Goal: Task Accomplishment & Management: Complete application form

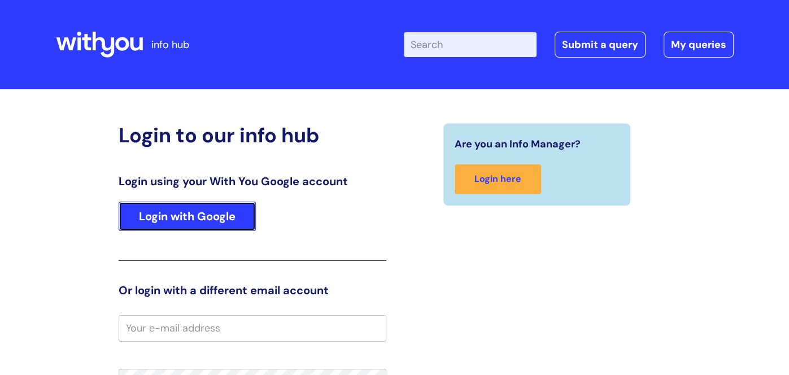
click at [249, 223] on link "Login with Google" at bounding box center [187, 216] width 137 height 29
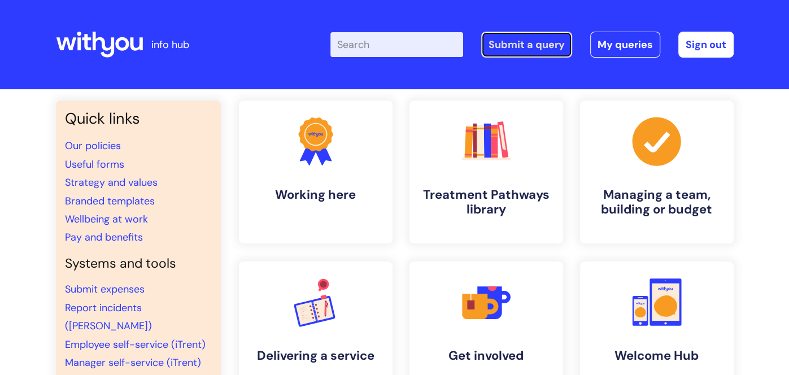
click at [504, 45] on link "Submit a query" at bounding box center [526, 45] width 91 height 26
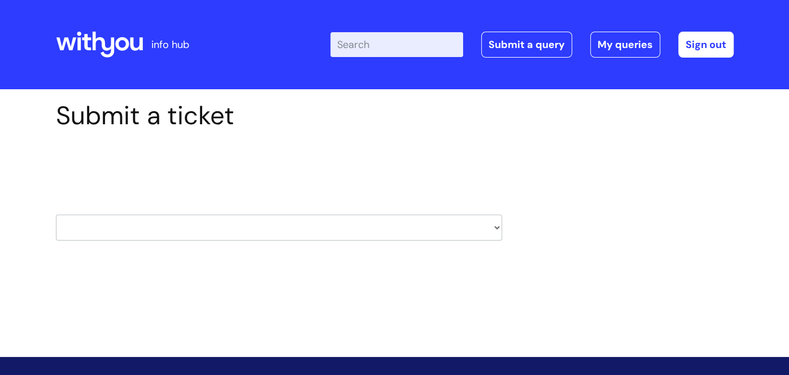
click at [282, 222] on select "HR / People IT and Support Clinical Drug Alerts Finance Accounts Data Support T…" at bounding box center [279, 228] width 446 height 26
select select "property_&_estates"
click at [56, 215] on select "HR / People IT and Support Clinical Drug Alerts Finance Accounts Data Support T…" at bounding box center [279, 228] width 446 height 26
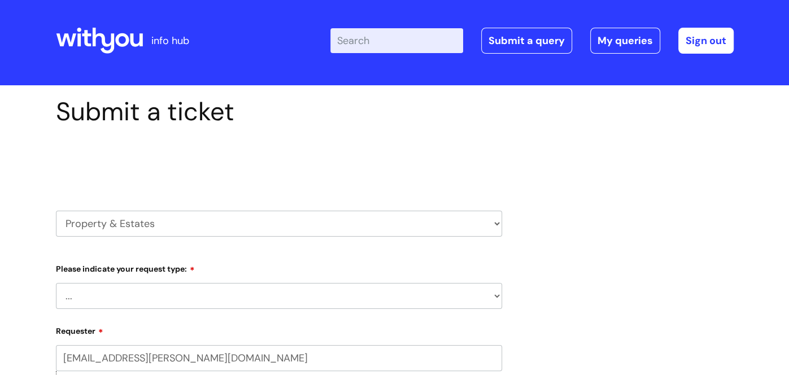
scroll to position [6, 0]
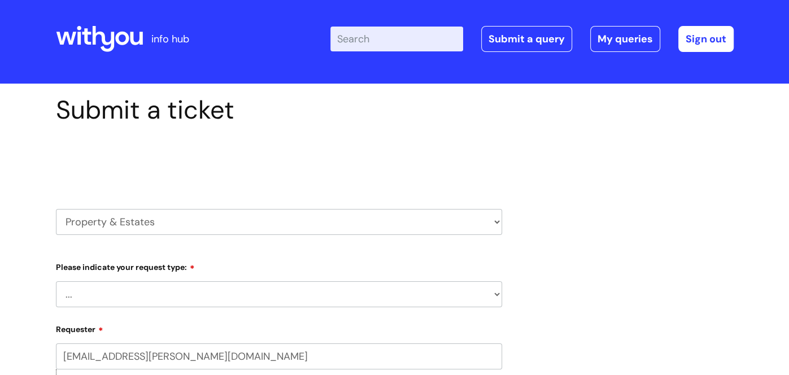
click at [200, 293] on select "... Facilities Support Lease/ Tenancy Agreements Health & Safety and Environmen…" at bounding box center [279, 294] width 446 height 26
select select "Facilities Support"
click at [56, 281] on select "... Facilities Support Lease/ Tenancy Agreements Health & Safety and Environmen…" at bounding box center [279, 294] width 446 height 26
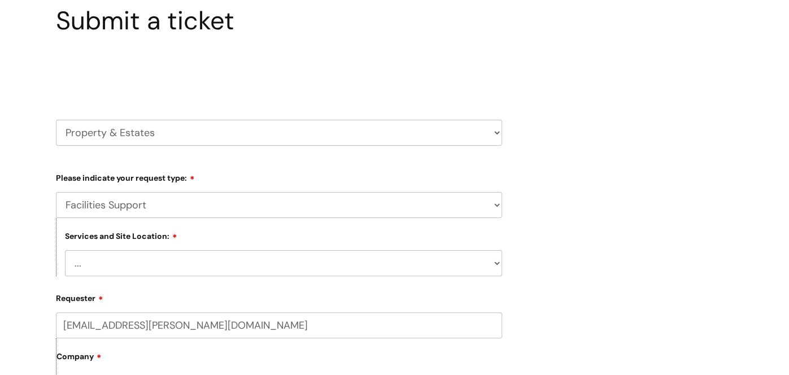
scroll to position [158, 0]
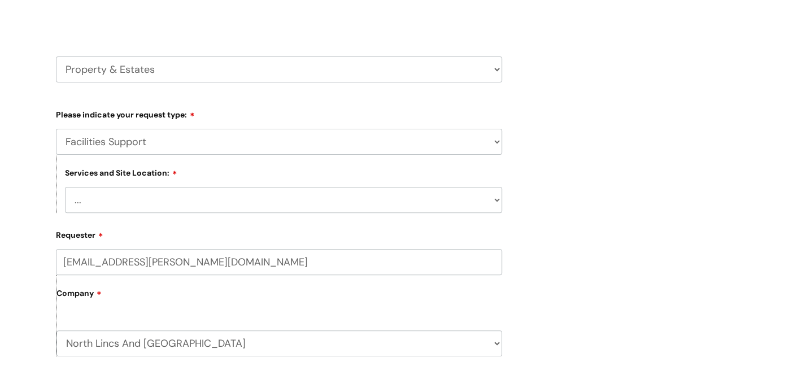
click at [157, 208] on select "... Cleethorpes Darlington Tubwell Darlington Coniscliffe Grimsby Preston Redca…" at bounding box center [283, 200] width 437 height 26
select select "Grimsby"
click at [65, 188] on select "... Cleethorpes Darlington Tubwell Darlington Coniscliffe Grimsby Preston Redca…" at bounding box center [283, 200] width 437 height 26
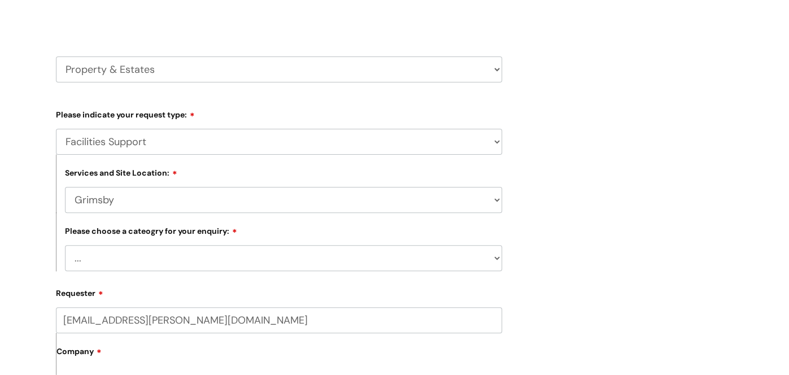
click at [160, 268] on select "... Electrical and Lighting Plumbing and Drainage Heating and Cooling Fixtures,…" at bounding box center [283, 258] width 437 height 26
select select "Electrical and Lighting"
click at [65, 247] on select "... Electrical and Lighting Plumbing and Drainage Heating and Cooling Fixtures,…" at bounding box center [283, 258] width 437 height 26
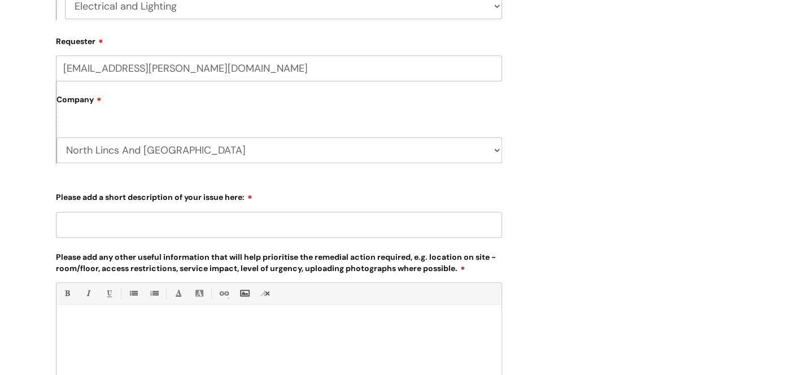
scroll to position [424, 0]
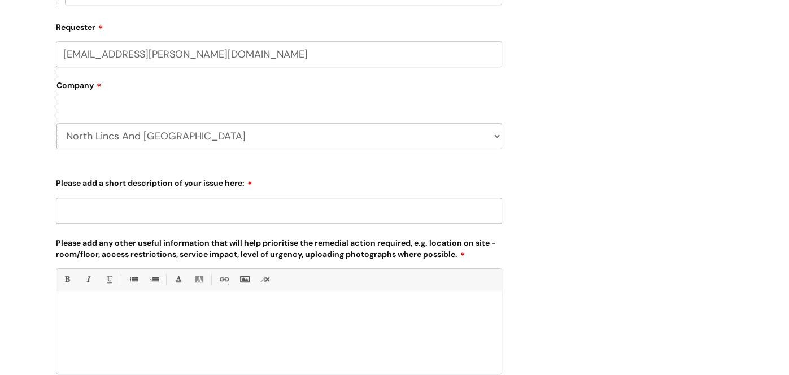
click at [209, 208] on input "Please add a short description of your issue here:" at bounding box center [279, 211] width 446 height 26
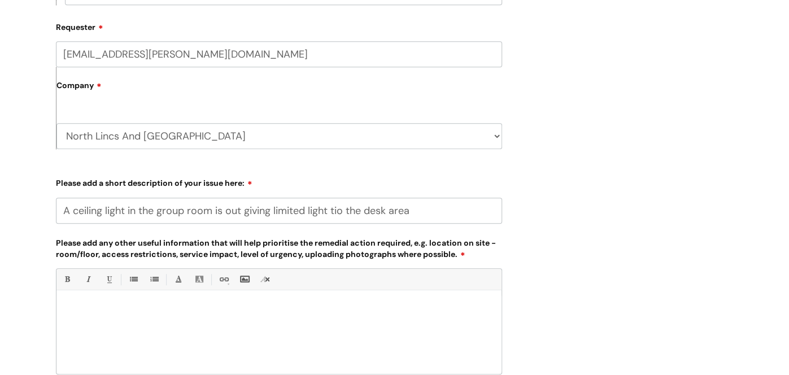
click at [341, 215] on input "A ceiling light in the group room is out giving limited light tio the desk area" at bounding box center [279, 211] width 446 height 26
click at [421, 214] on input "A ceiling light in the group room is out giving limited light to the desk area" at bounding box center [279, 211] width 446 height 26
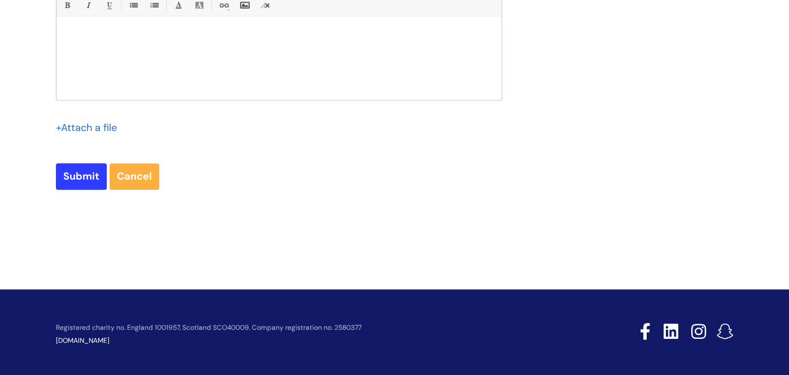
scroll to position [704, 0]
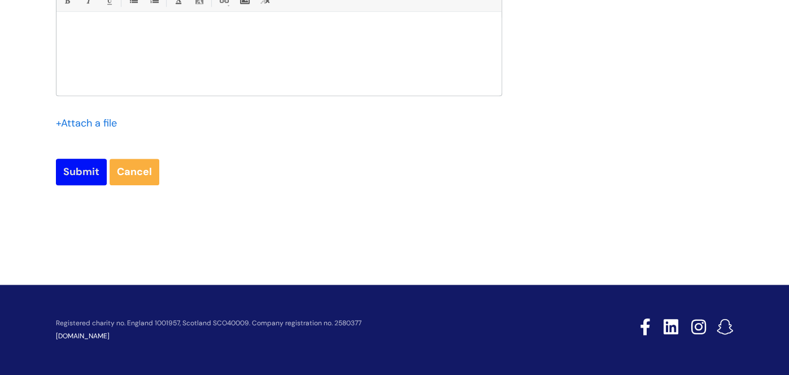
type input "A ceiling light in the group room is out giving limited light to the desk area."
click at [73, 178] on input "Submit" at bounding box center [81, 172] width 51 height 26
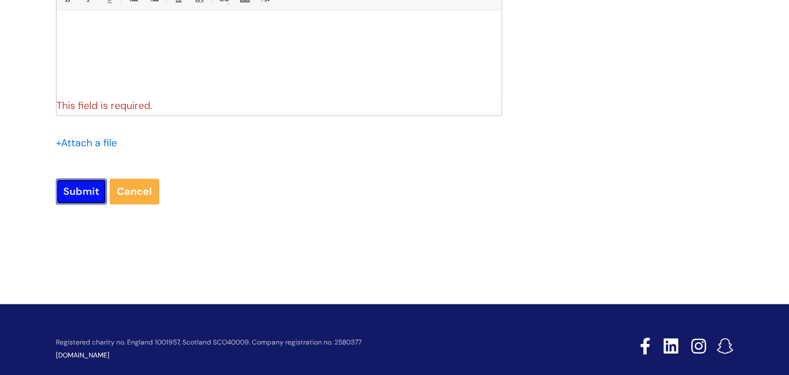
scroll to position [508, 0]
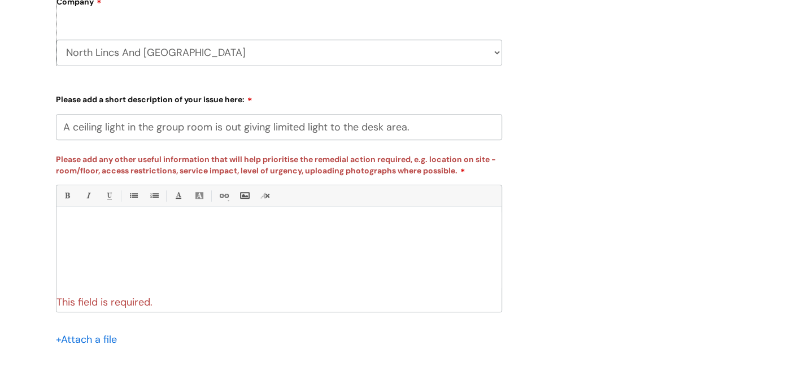
click at [366, 228] on p at bounding box center [279, 226] width 428 height 10
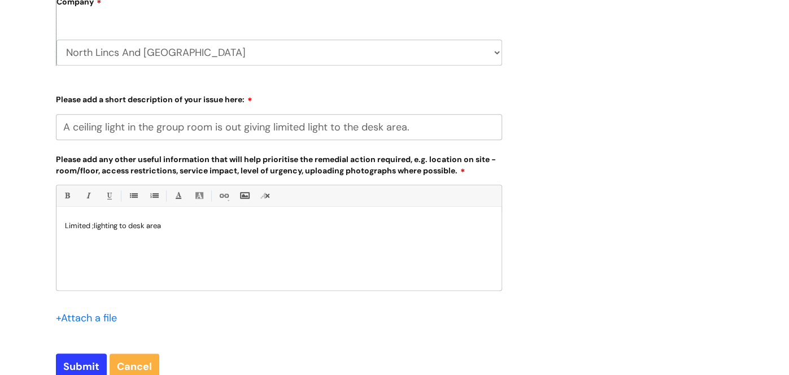
click at [94, 229] on p "Limited ;lighting to desk area" at bounding box center [279, 226] width 428 height 10
click at [69, 359] on input "Submit" at bounding box center [81, 367] width 51 height 26
type input "Please Wait..."
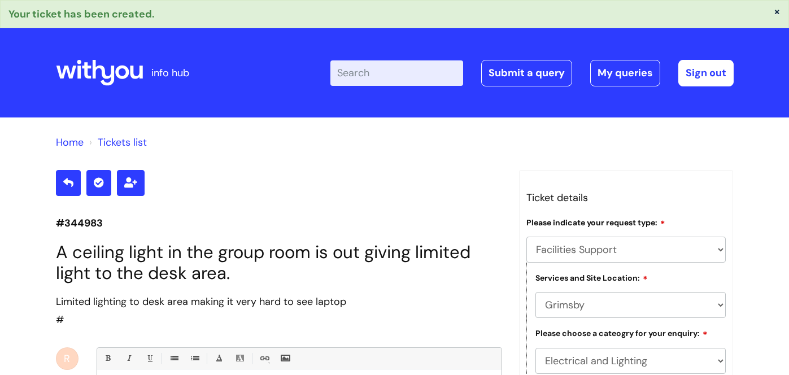
select select "Facilities Support"
select select "Grimsby"
select select "Electrical and Lighting"
